Goal: Information Seeking & Learning: Learn about a topic

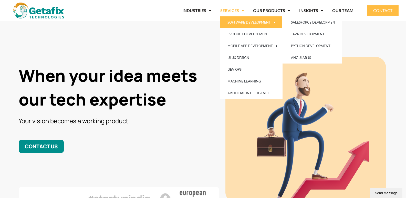
click at [239, 24] on link "SOFTWARE DEVELOPMENT" at bounding box center [251, 22] width 62 height 12
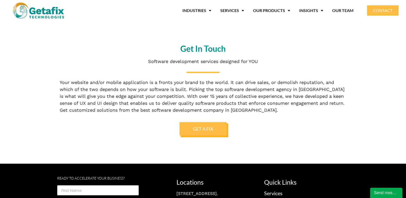
scroll to position [824, 0]
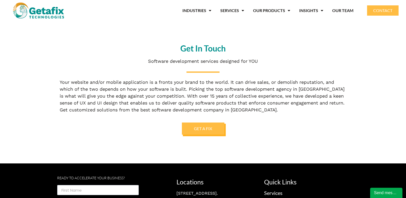
click at [207, 133] on link "GET A FIX" at bounding box center [203, 129] width 43 height 12
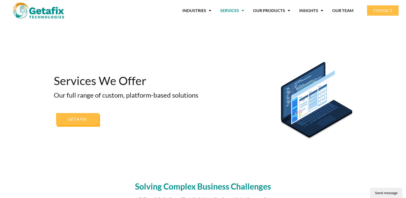
click at [69, 120] on span "GET A FIX" at bounding box center [77, 119] width 18 height 4
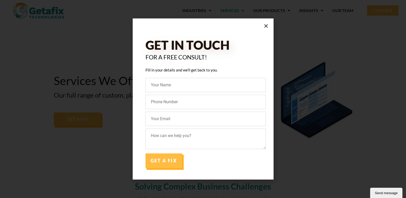
click at [268, 26] on icon "Close" at bounding box center [266, 26] width 5 height 5
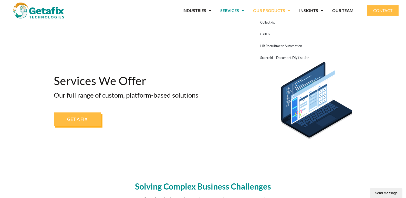
click at [275, 10] on link "OUR PRODUCTS" at bounding box center [271, 11] width 37 height 12
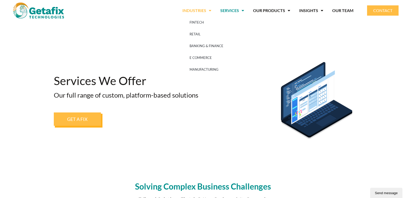
click at [200, 9] on link "INDUSTRIES" at bounding box center [196, 11] width 29 height 12
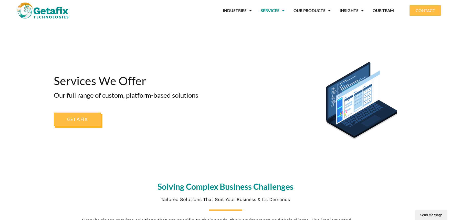
click at [406, 47] on section "Services We Offer Our full range of custom, platform-based solutions GET A FIX" at bounding box center [225, 94] width 451 height 146
click at [259, 25] on section "Services We Offer Our full range of custom, platform-based solutions GET A FIX" at bounding box center [225, 94] width 451 height 146
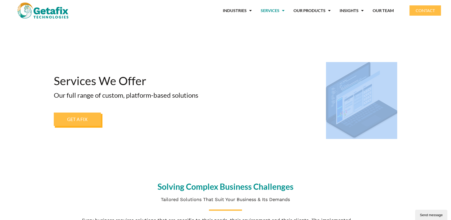
click at [259, 25] on section "Services We Offer Our full range of custom, platform-based solutions GET A FIX" at bounding box center [225, 94] width 451 height 146
